Goal: Check status

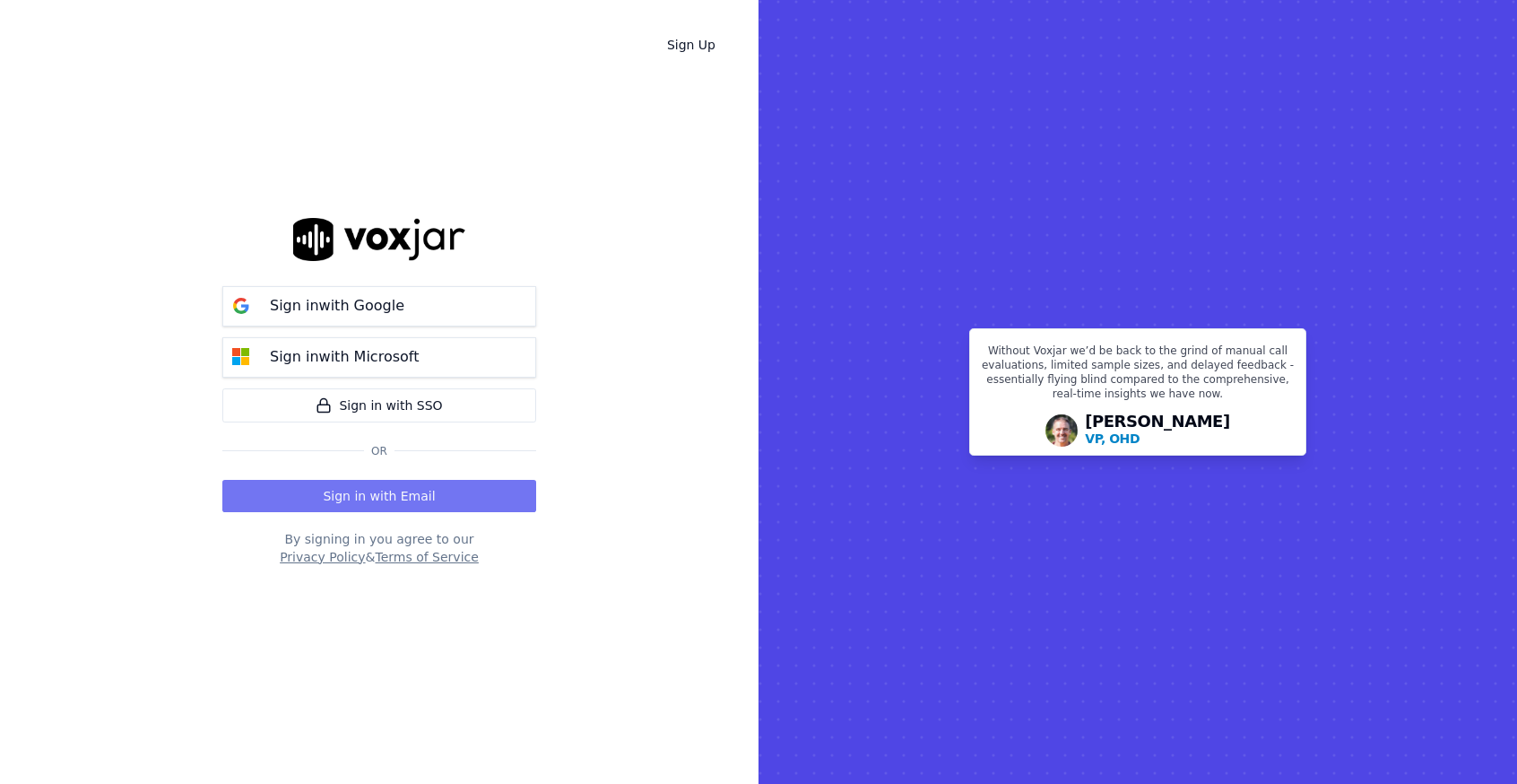
click at [406, 493] on button "Sign in with Email" at bounding box center [379, 495] width 314 height 33
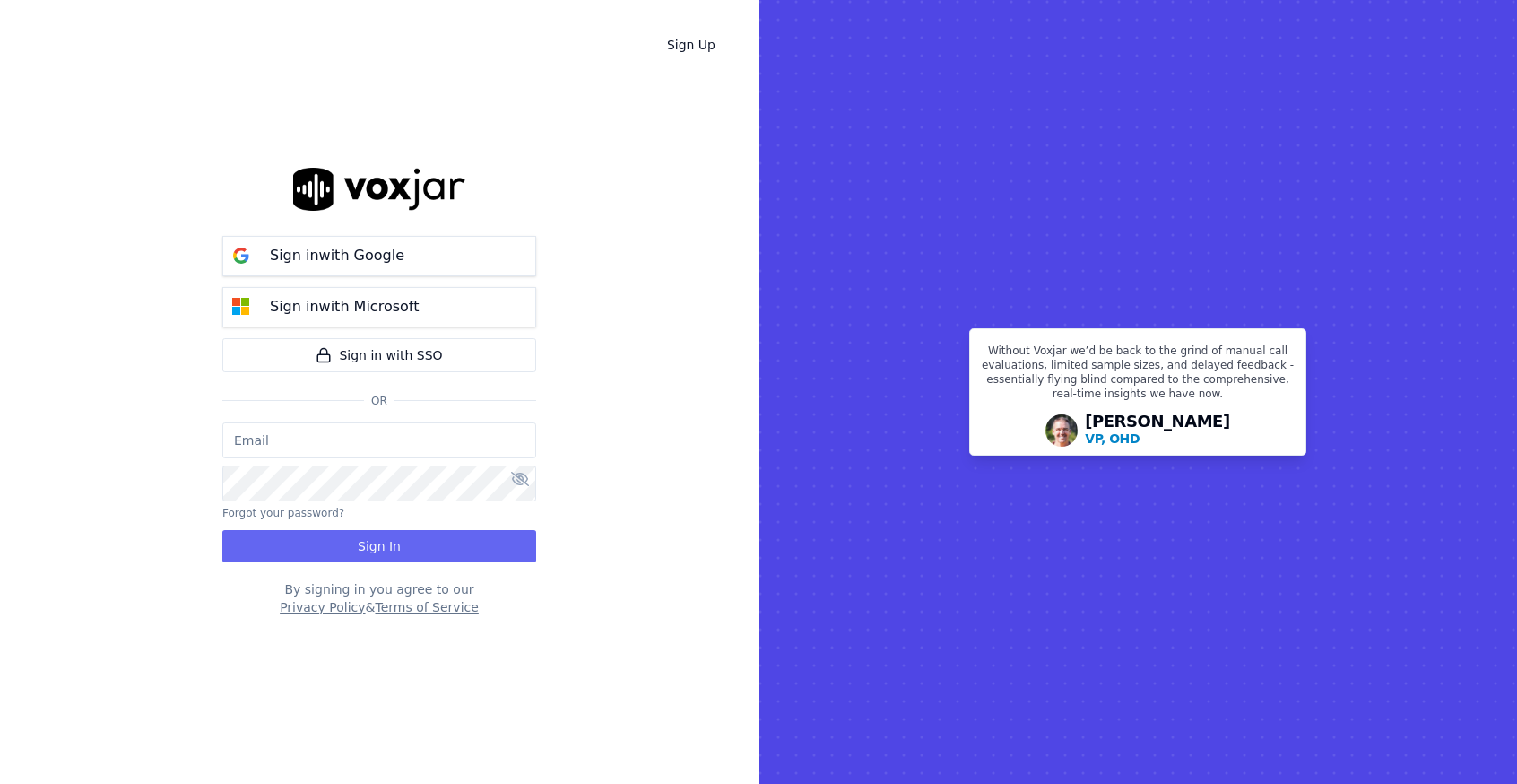
click at [379, 433] on input "email" at bounding box center [379, 440] width 314 height 36
type input "[EMAIL_ADDRESS][DOMAIN_NAME]"
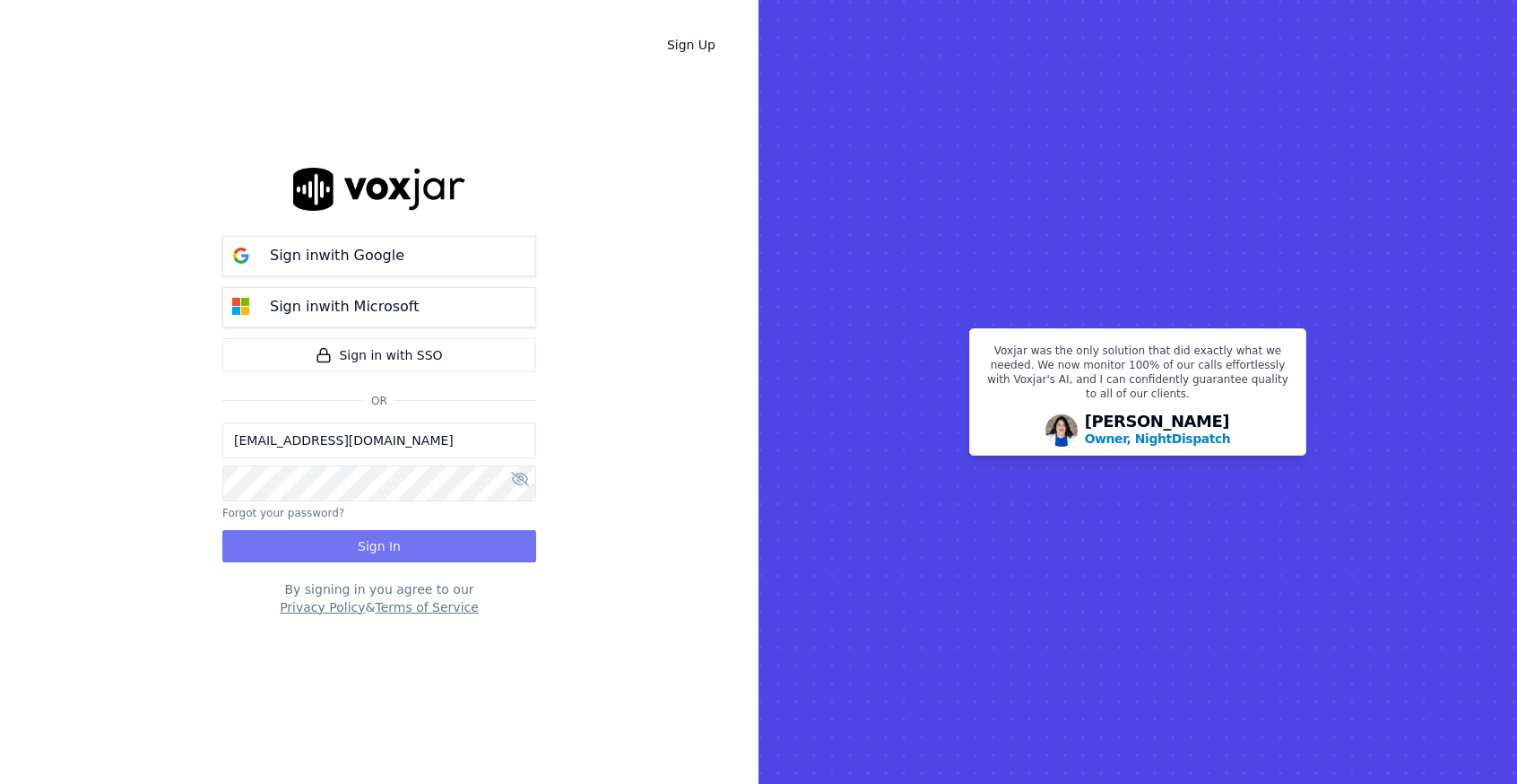
click at [280, 541] on button "Sign In" at bounding box center [379, 546] width 314 height 33
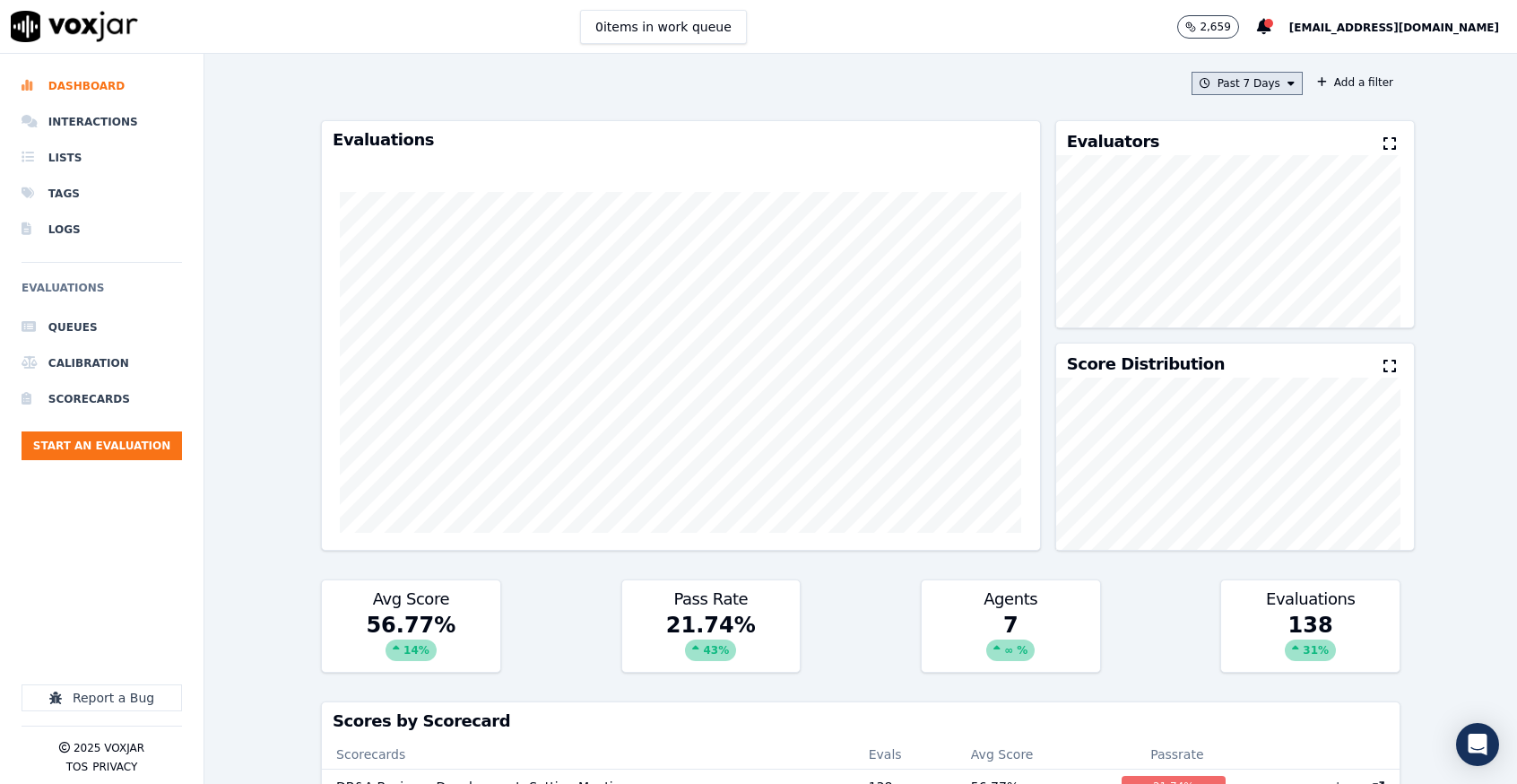
click at [1212, 80] on button "Past 7 Days" at bounding box center [1248, 83] width 111 height 23
click at [1259, 298] on button "Add" at bounding box center [1276, 289] width 35 height 29
click at [1288, 85] on icon at bounding box center [1291, 84] width 7 height 11
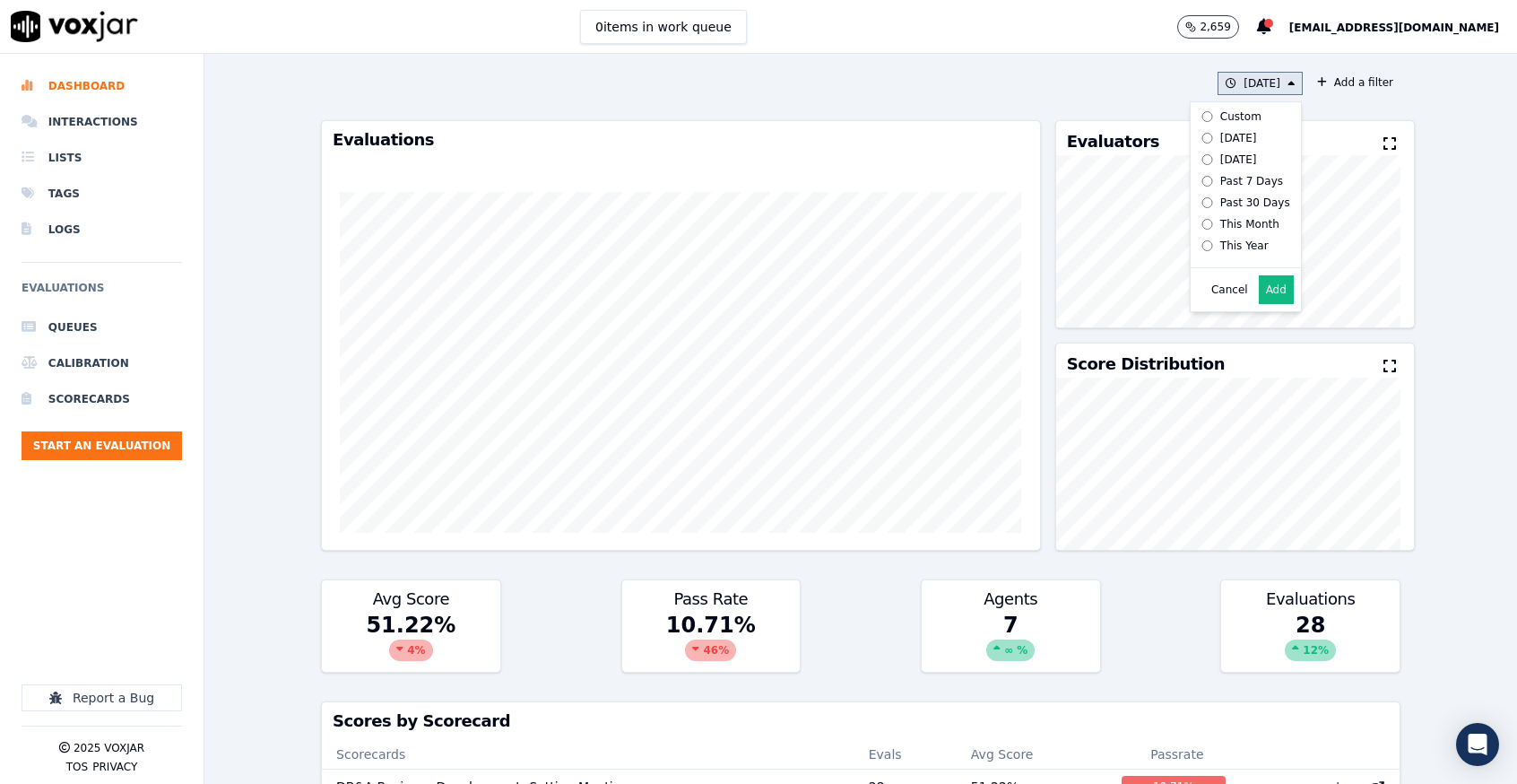
click at [1223, 132] on label "[DATE]" at bounding box center [1242, 137] width 96 height 21
click at [1259, 304] on button "Add" at bounding box center [1276, 289] width 35 height 29
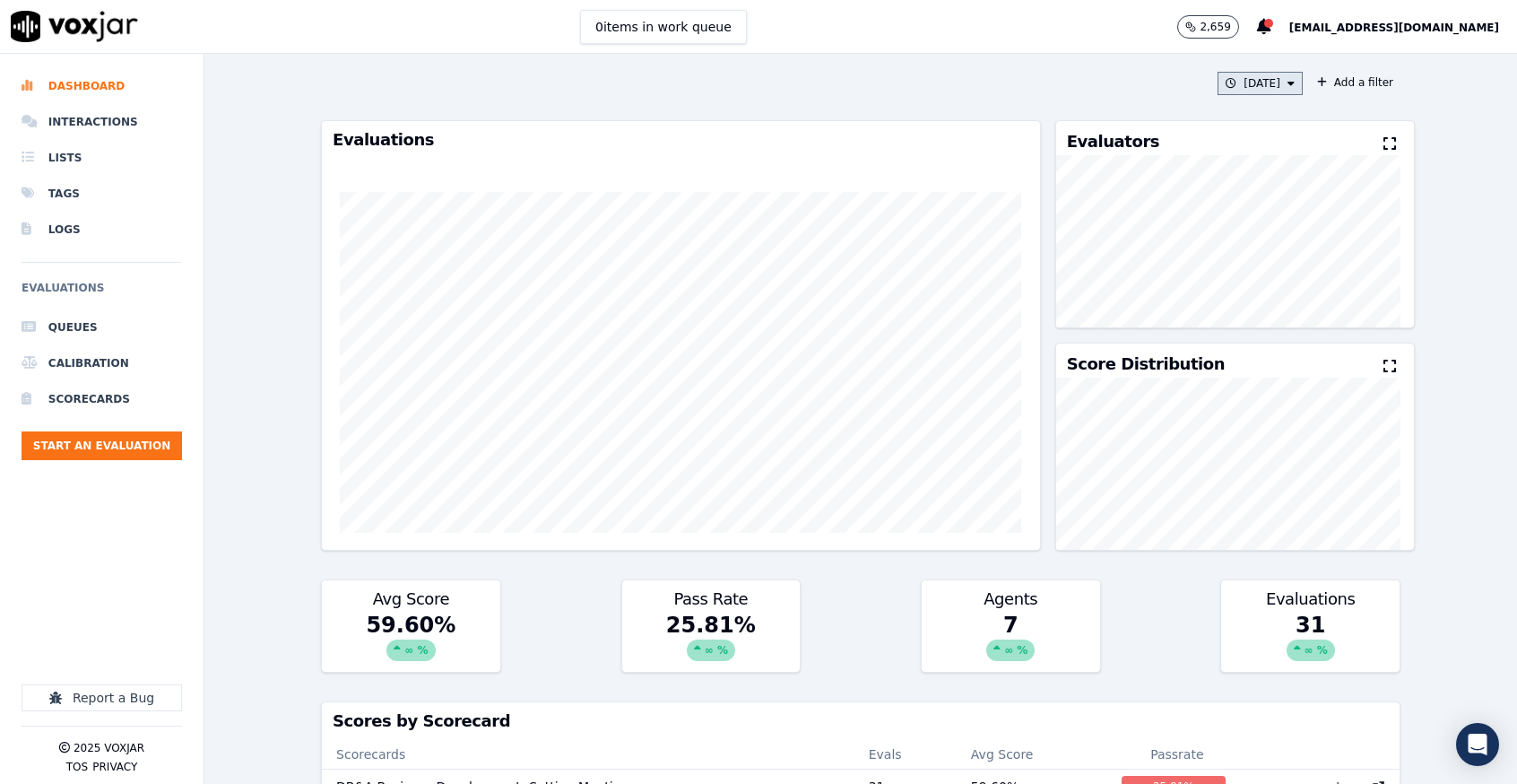
click at [1247, 72] on button "Today" at bounding box center [1261, 83] width 85 height 23
click at [1223, 78] on button "Today" at bounding box center [1261, 83] width 85 height 23
click at [1221, 178] on div "Past 7 Days" at bounding box center [1252, 180] width 63 height 14
click at [1259, 302] on button "Add" at bounding box center [1276, 289] width 35 height 29
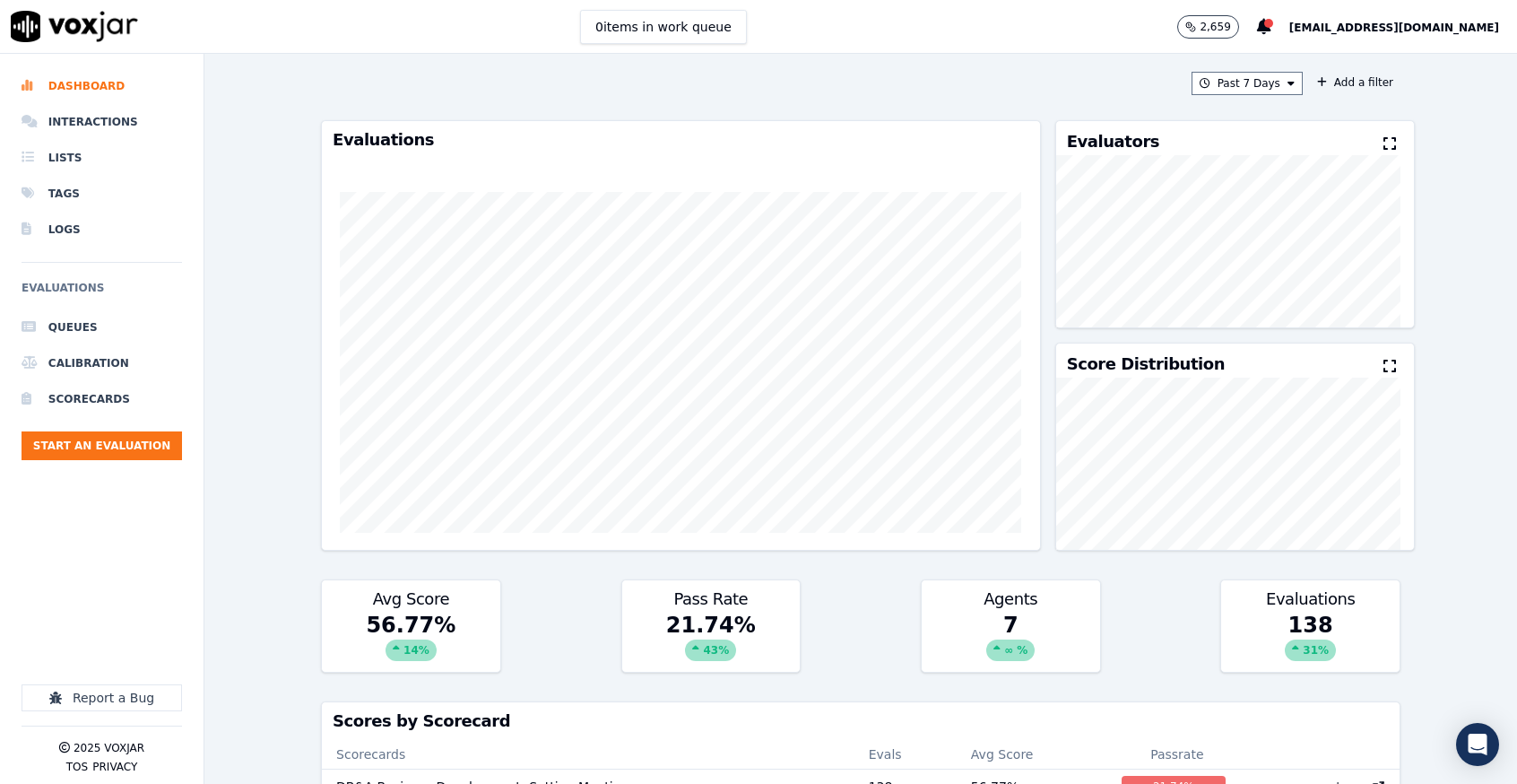
scroll to position [494, 0]
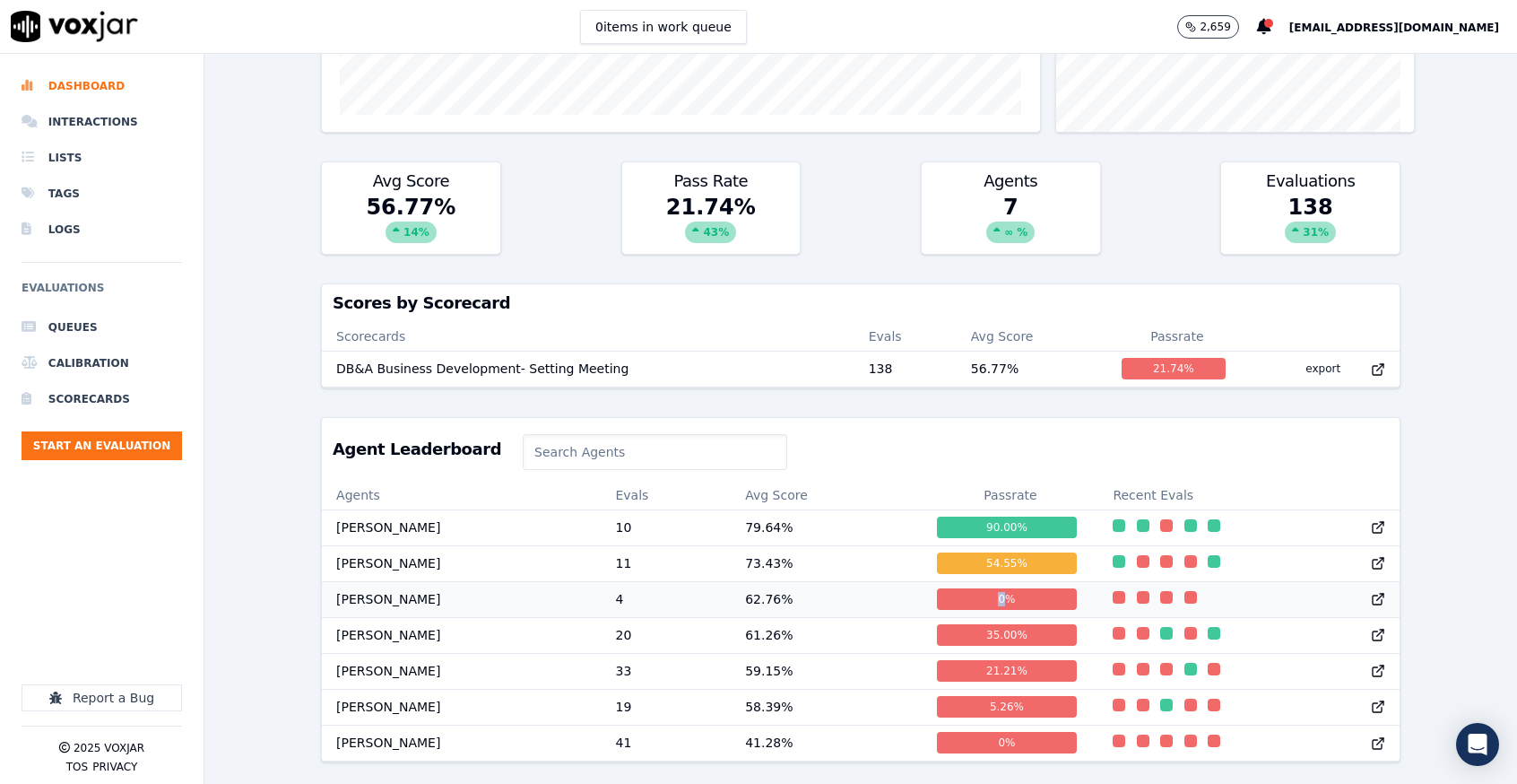
click at [961, 588] on div "0 %" at bounding box center [1008, 598] width 141 height 21
click at [778, 725] on td "41.28 %" at bounding box center [827, 742] width 191 height 36
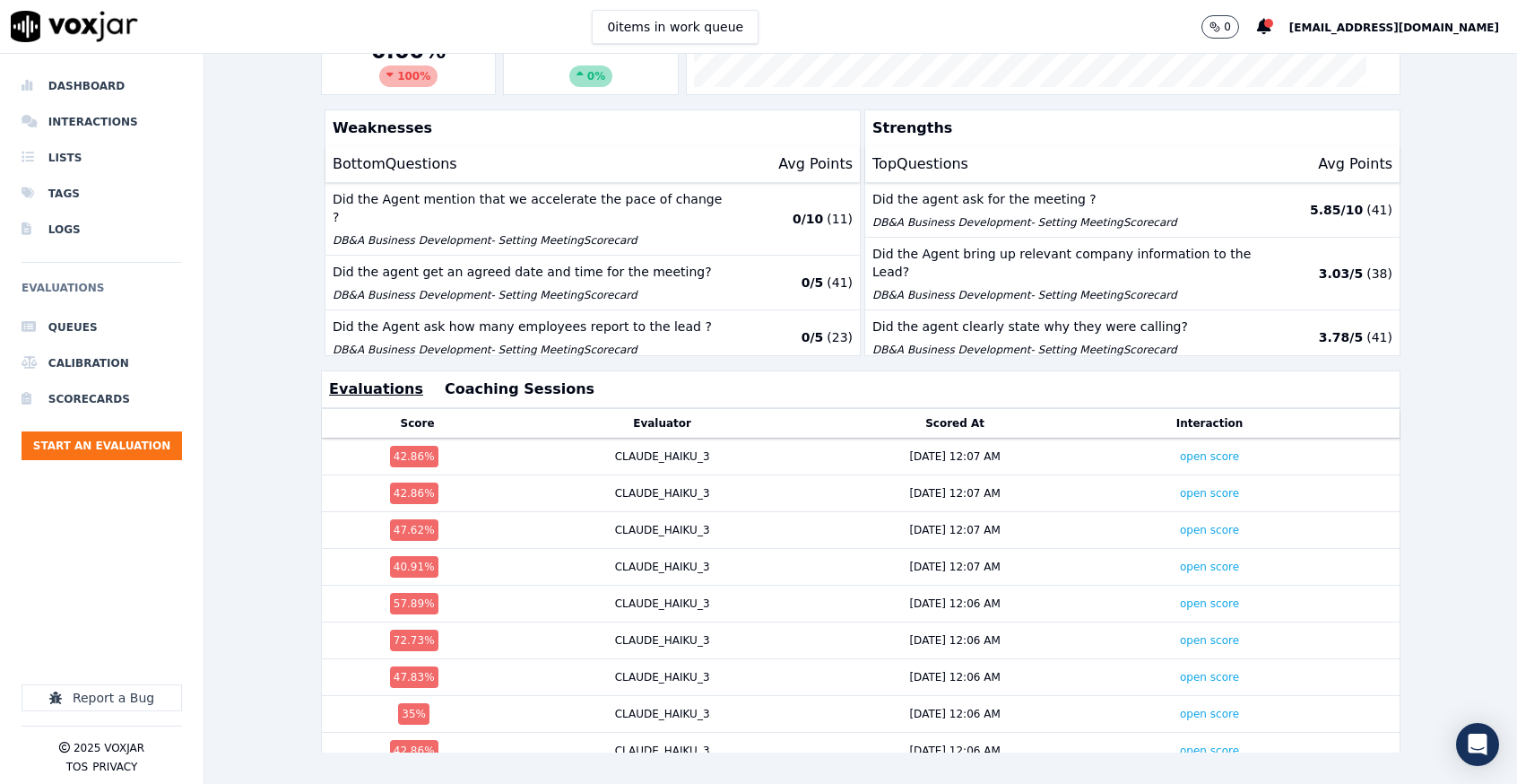
scroll to position [420, 0]
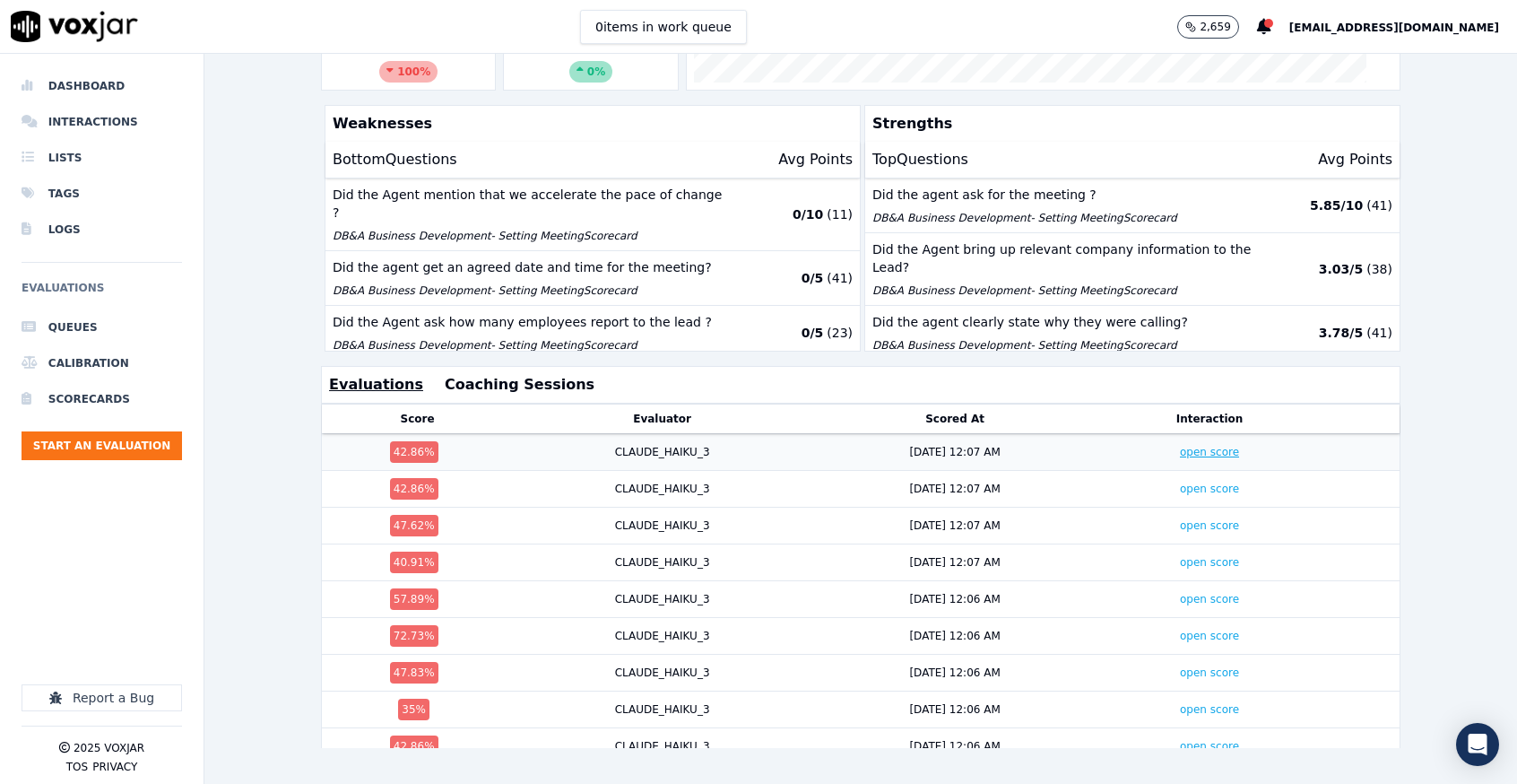
click at [1180, 446] on link "open score" at bounding box center [1210, 452] width 59 height 13
click at [1180, 482] on link "open score" at bounding box center [1210, 489] width 59 height 13
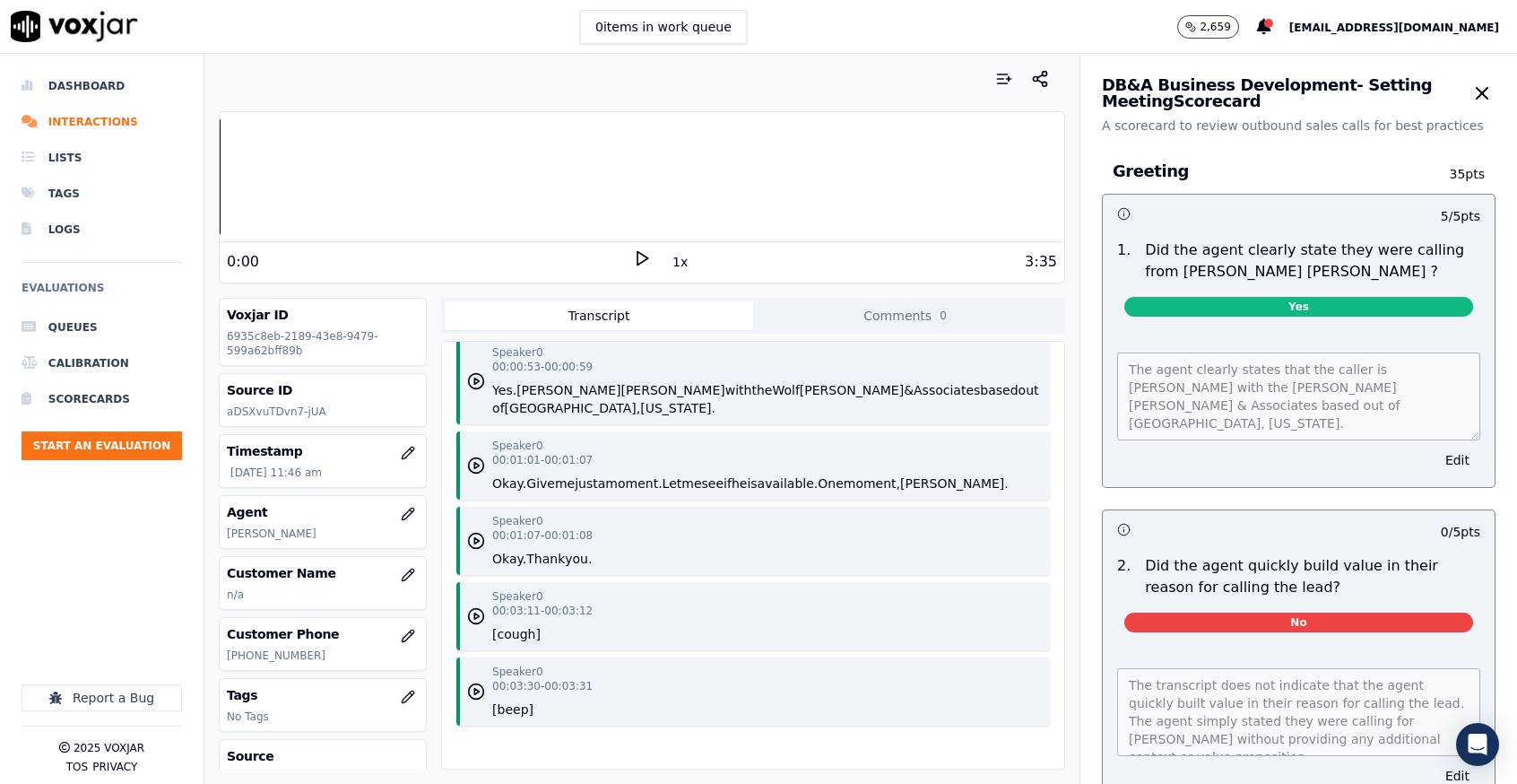
scroll to position [792, 0]
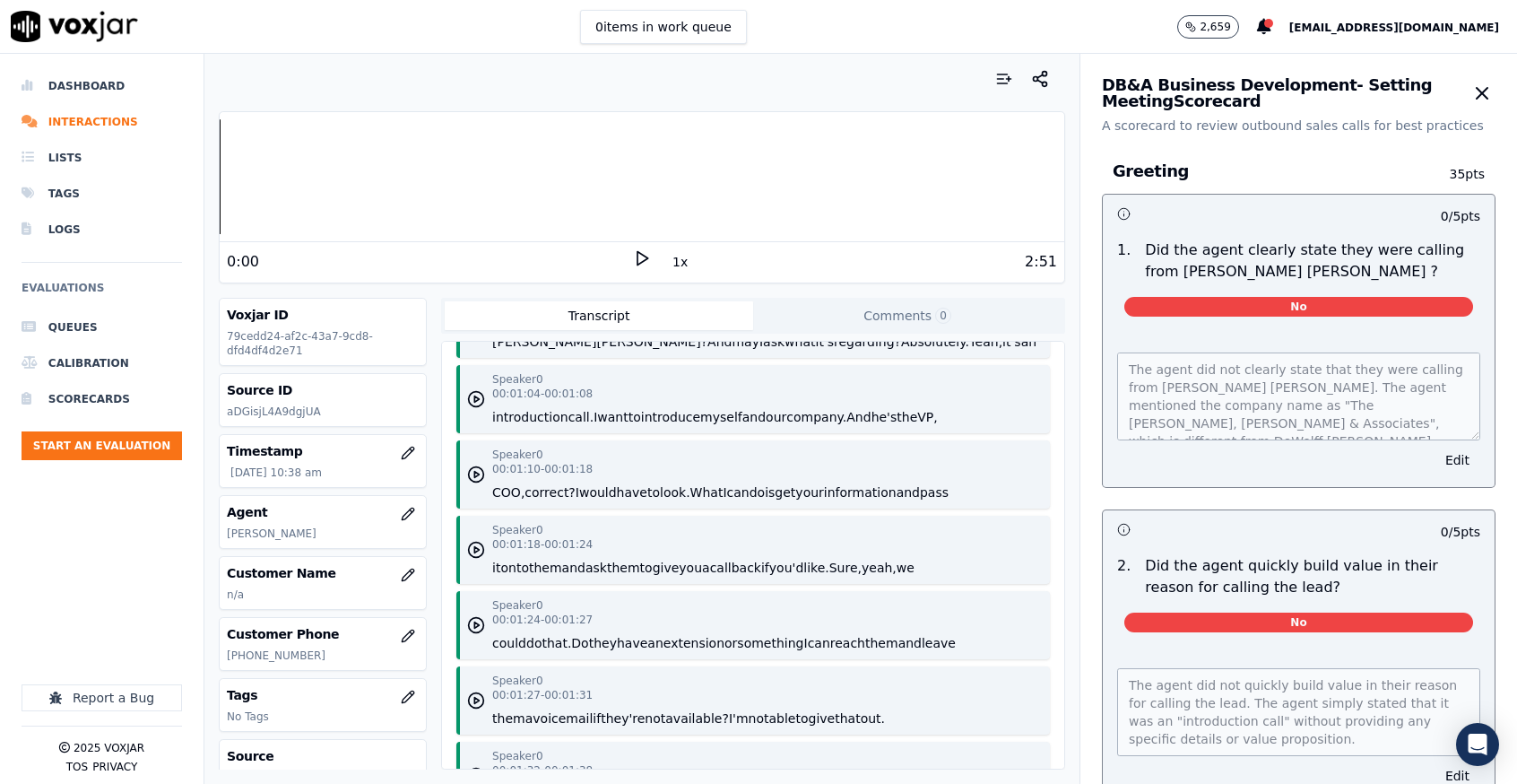
scroll to position [807, 0]
